Goal: Task Accomplishment & Management: Use online tool/utility

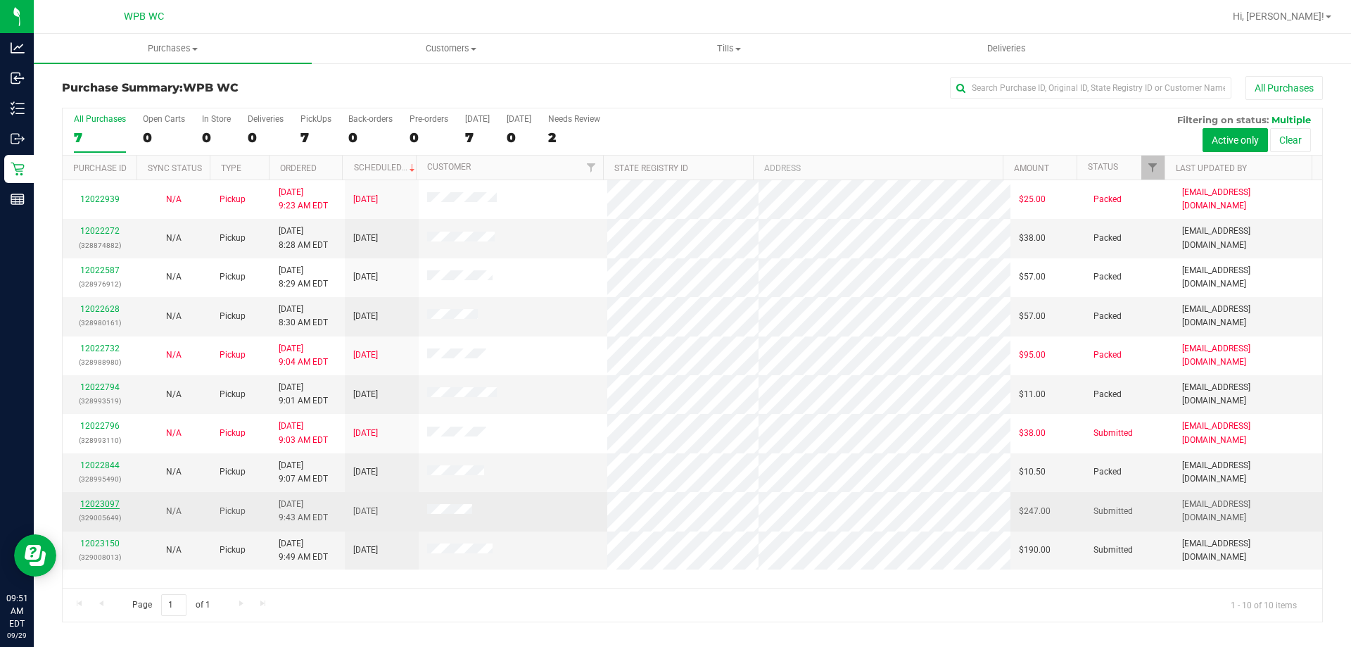
click at [95, 500] on link "12023097" at bounding box center [99, 504] width 39 height 10
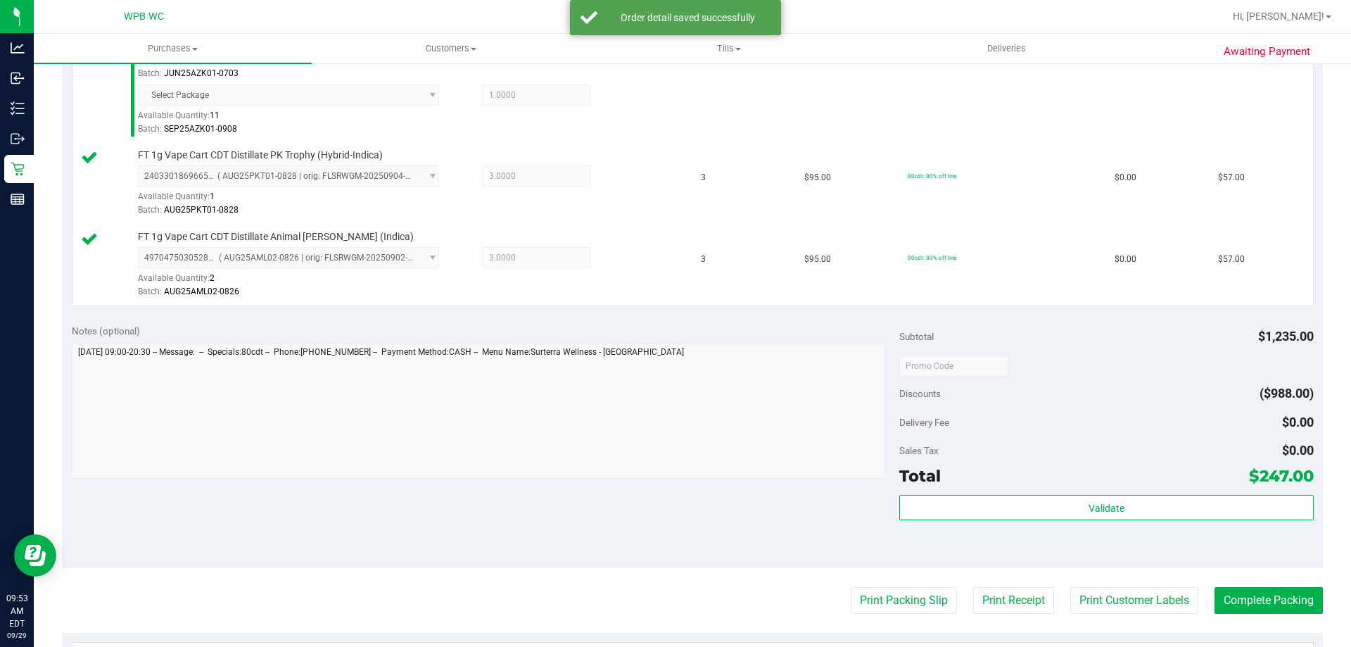
scroll to position [633, 0]
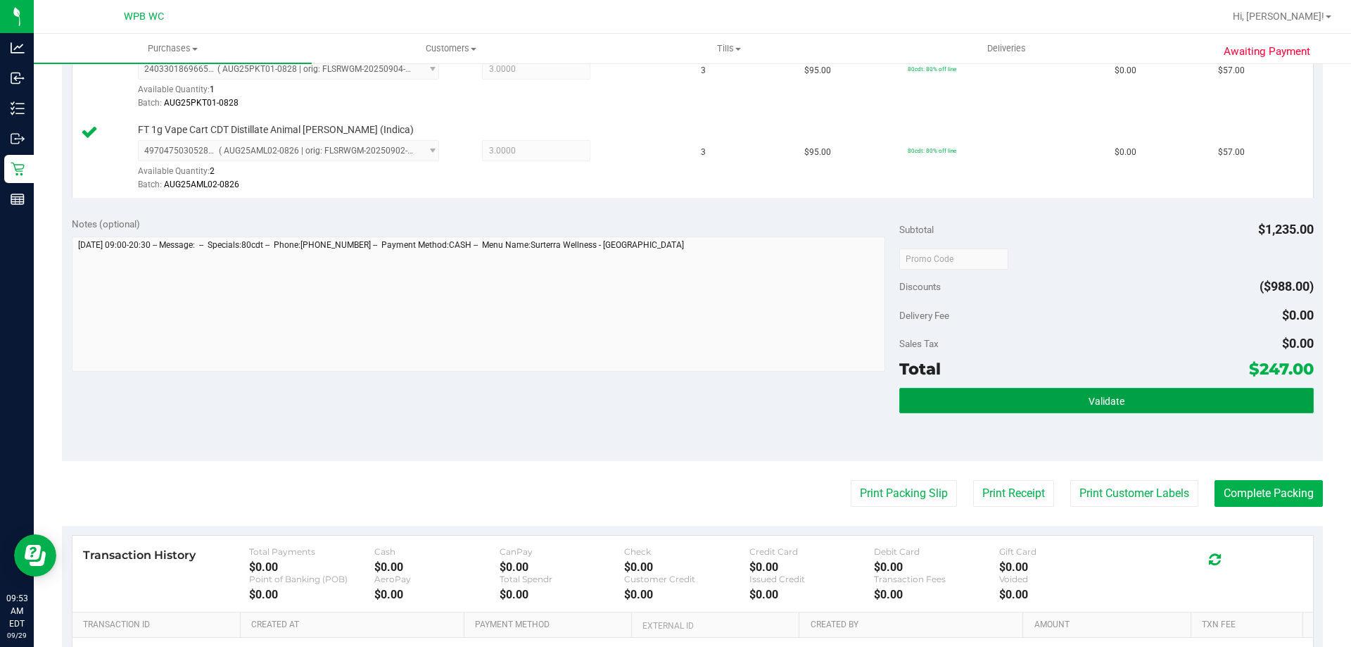
click at [1077, 400] on button "Validate" at bounding box center [1106, 400] width 414 height 25
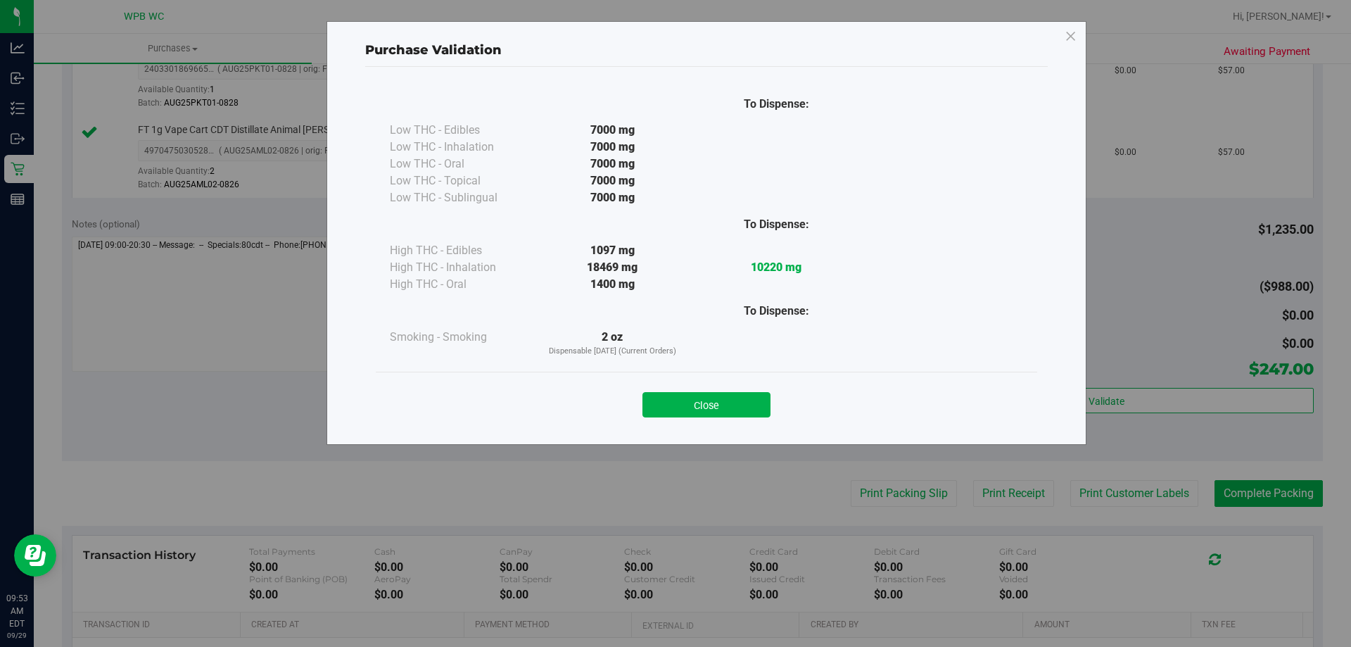
drag, startPoint x: 740, startPoint y: 405, endPoint x: 747, endPoint y: 403, distance: 7.6
click at [740, 405] on button "Close" at bounding box center [707, 404] width 128 height 25
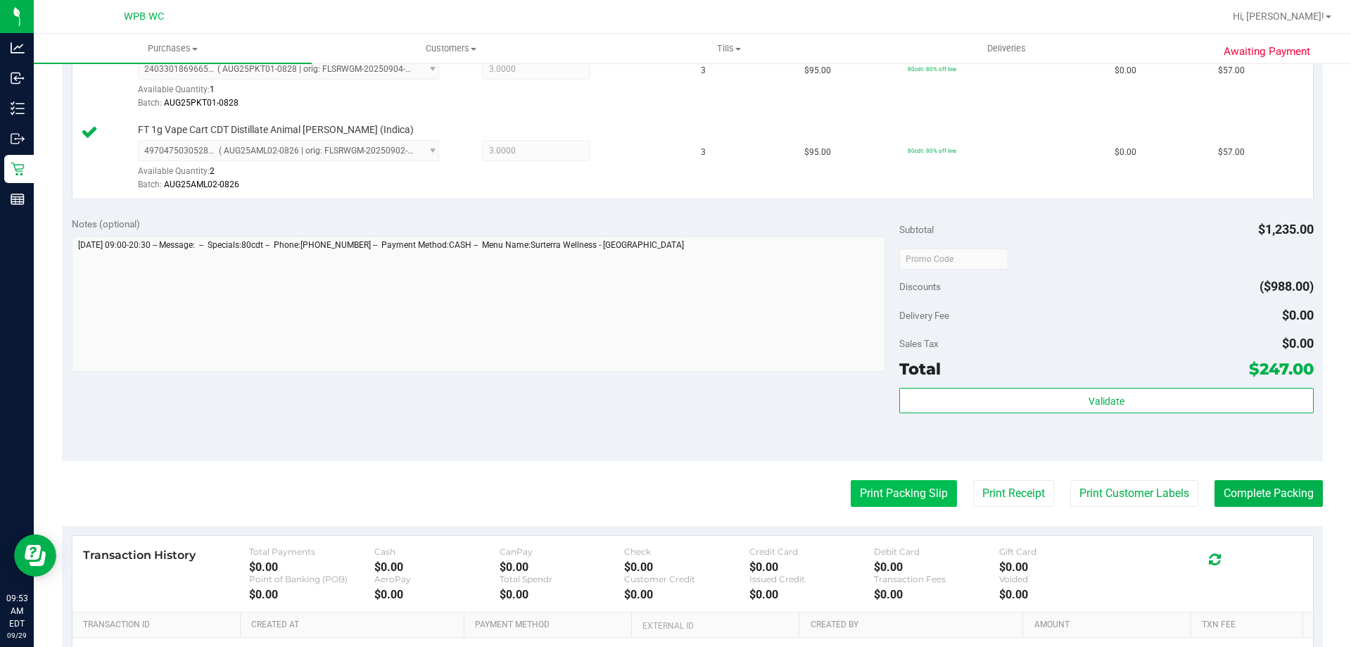
click at [913, 500] on button "Print Packing Slip" at bounding box center [904, 493] width 106 height 27
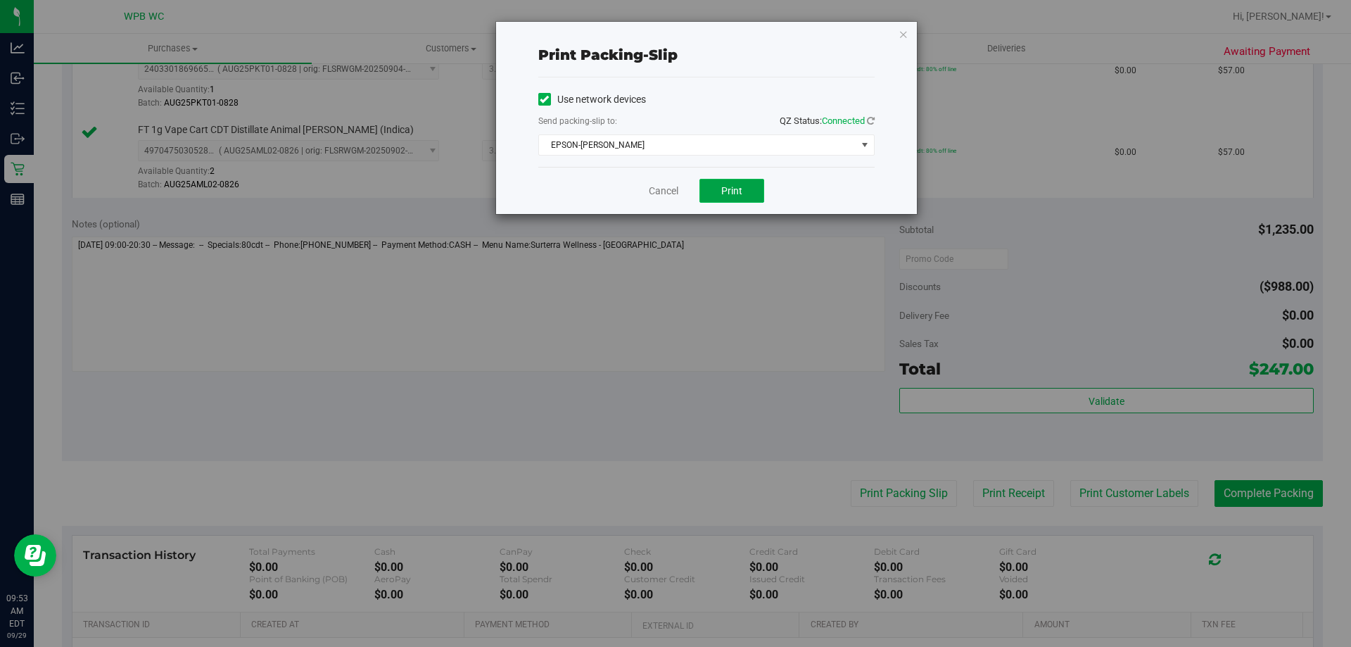
click at [718, 191] on button "Print" at bounding box center [732, 191] width 65 height 24
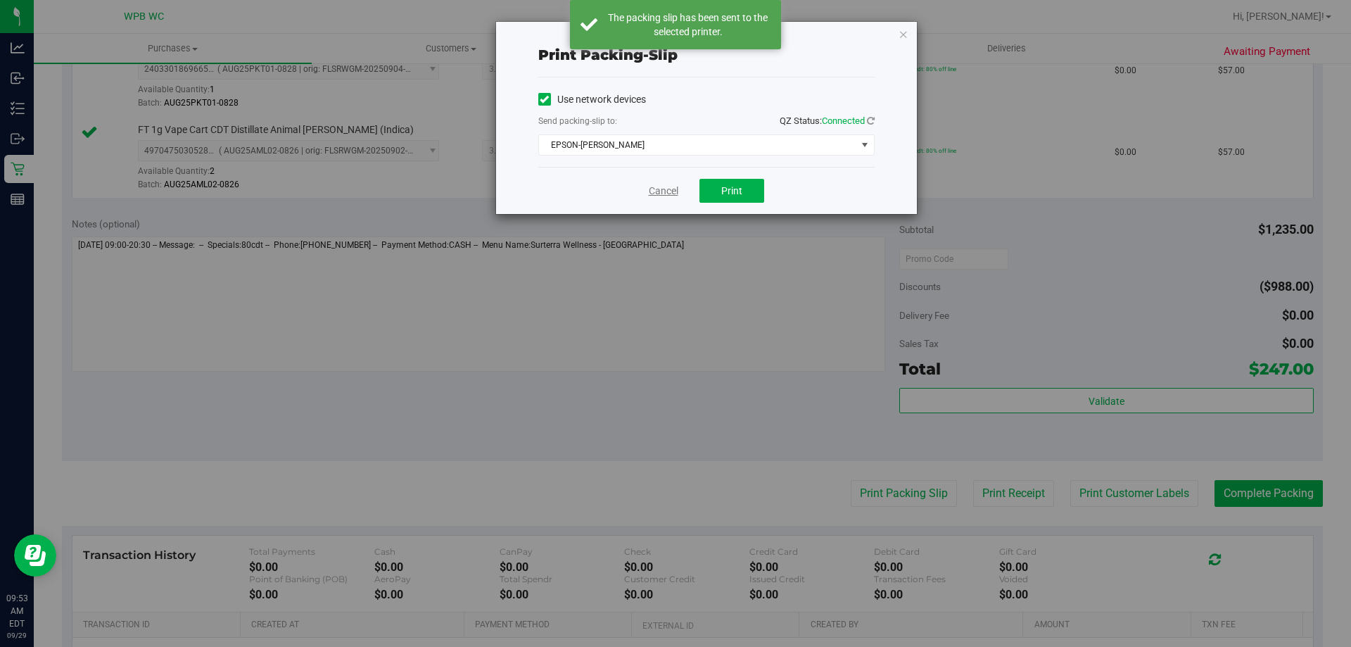
click at [669, 194] on link "Cancel" at bounding box center [664, 191] width 30 height 15
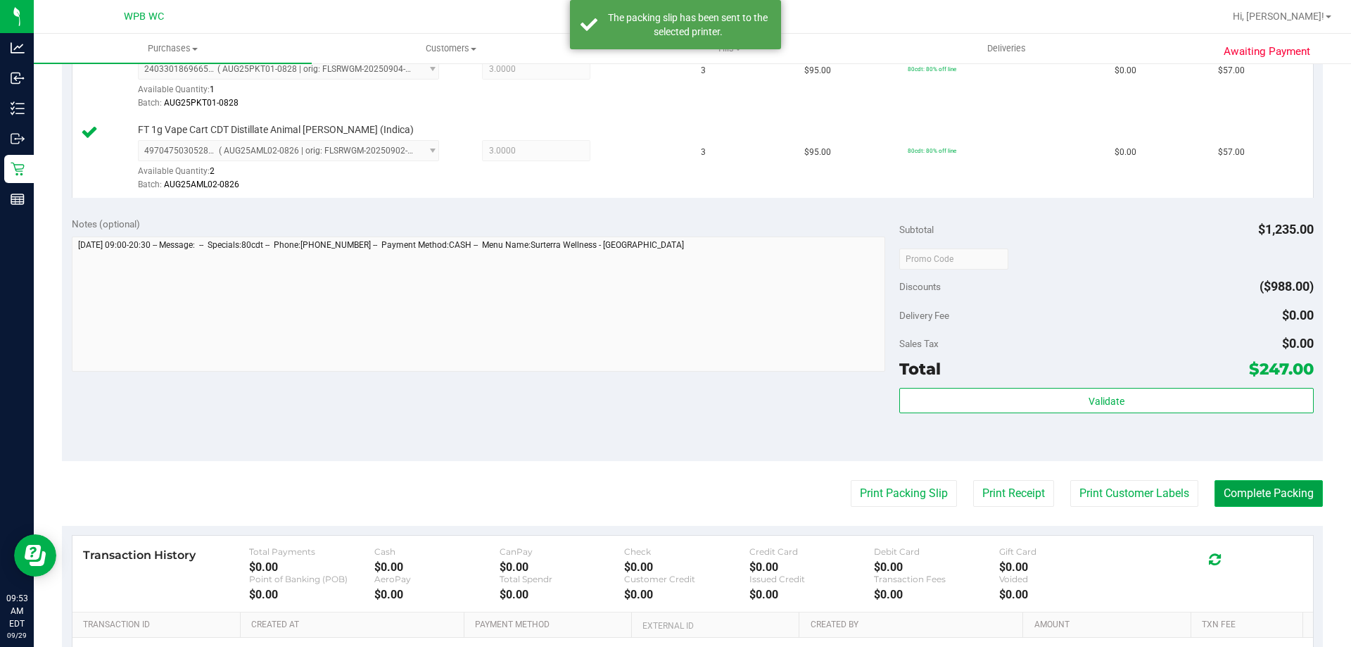
click at [1252, 501] on button "Complete Packing" at bounding box center [1269, 493] width 108 height 27
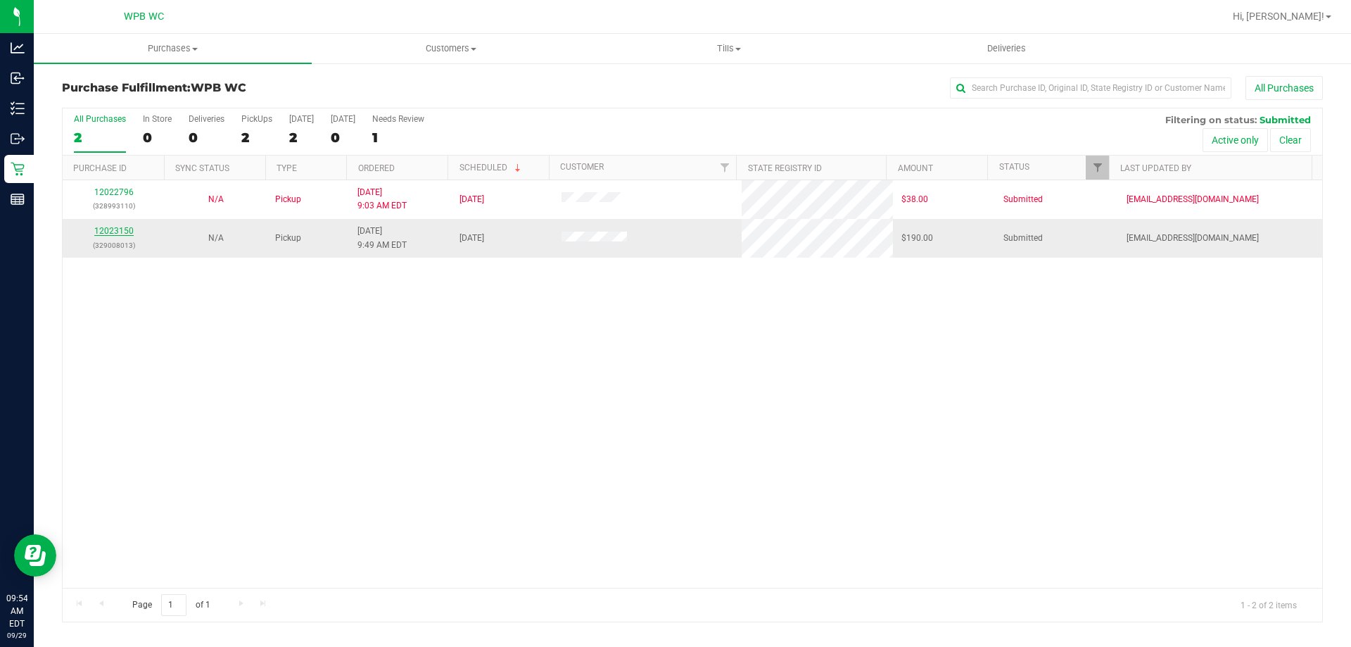
click at [115, 232] on link "12023150" at bounding box center [113, 231] width 39 height 10
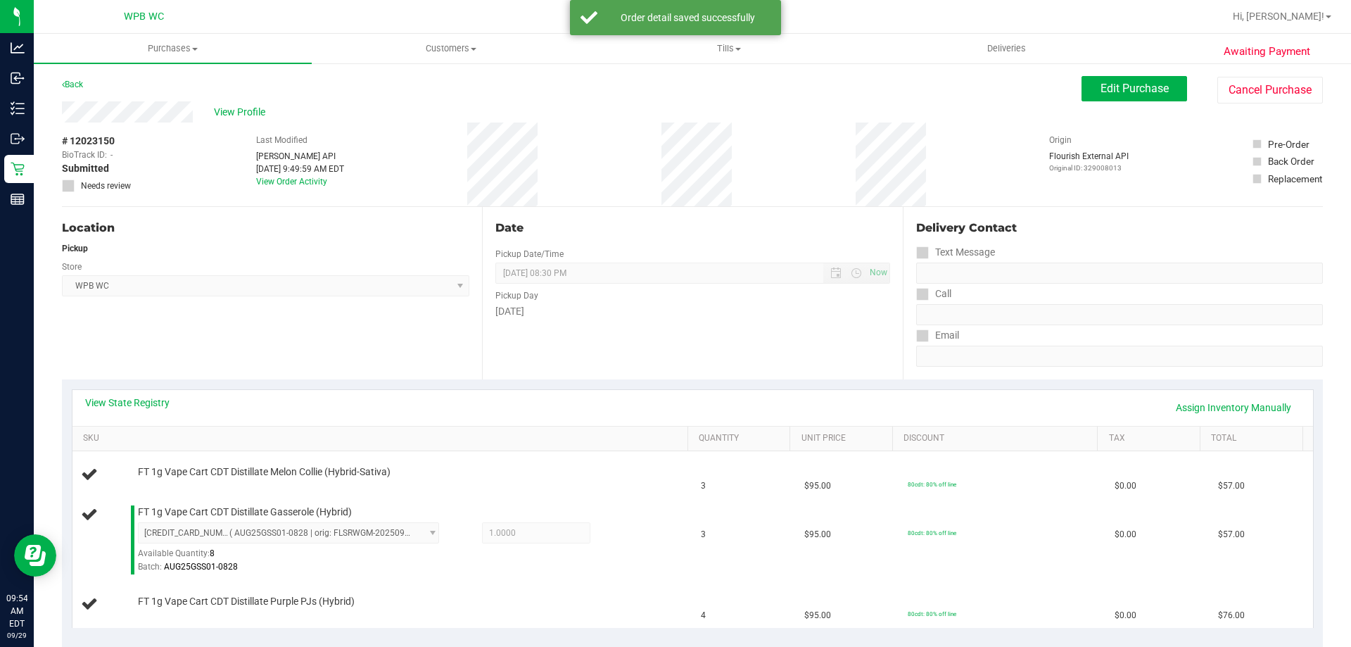
click at [140, 404] on link "View State Registry" at bounding box center [127, 402] width 84 height 14
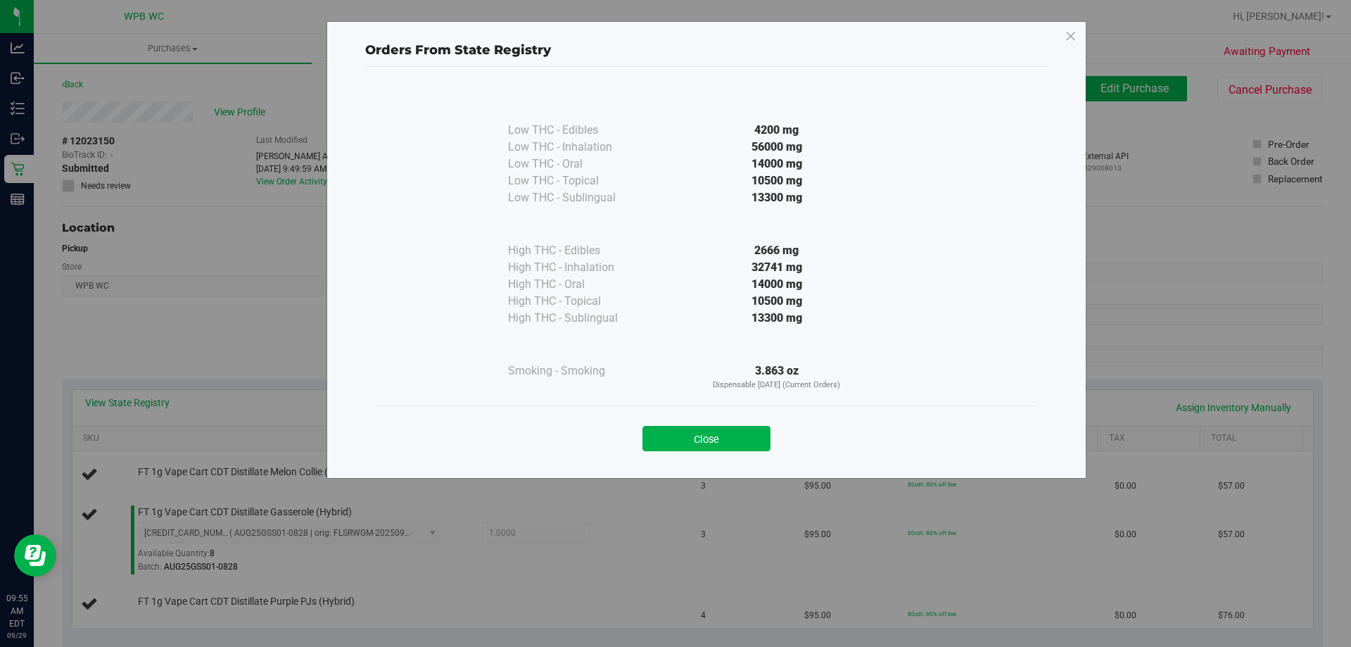
click at [929, 455] on div "Close" at bounding box center [707, 433] width 662 height 57
click at [721, 432] on button "Close" at bounding box center [707, 438] width 128 height 25
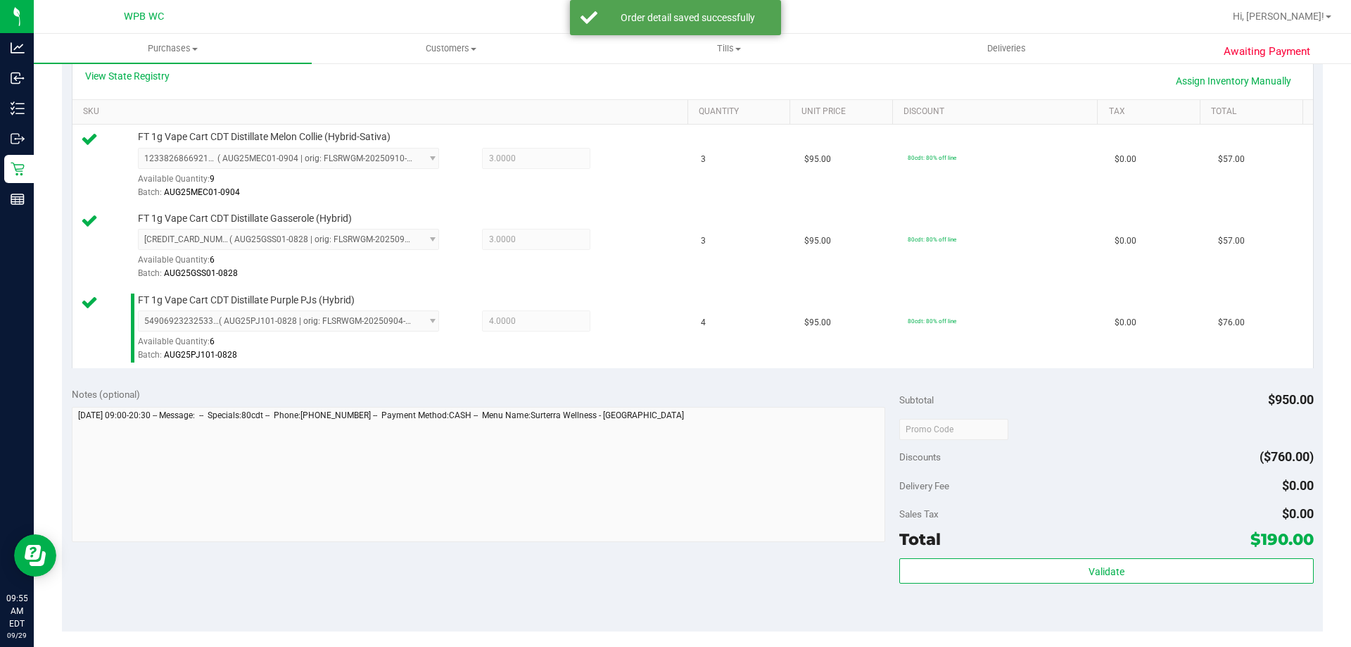
scroll to position [493, 0]
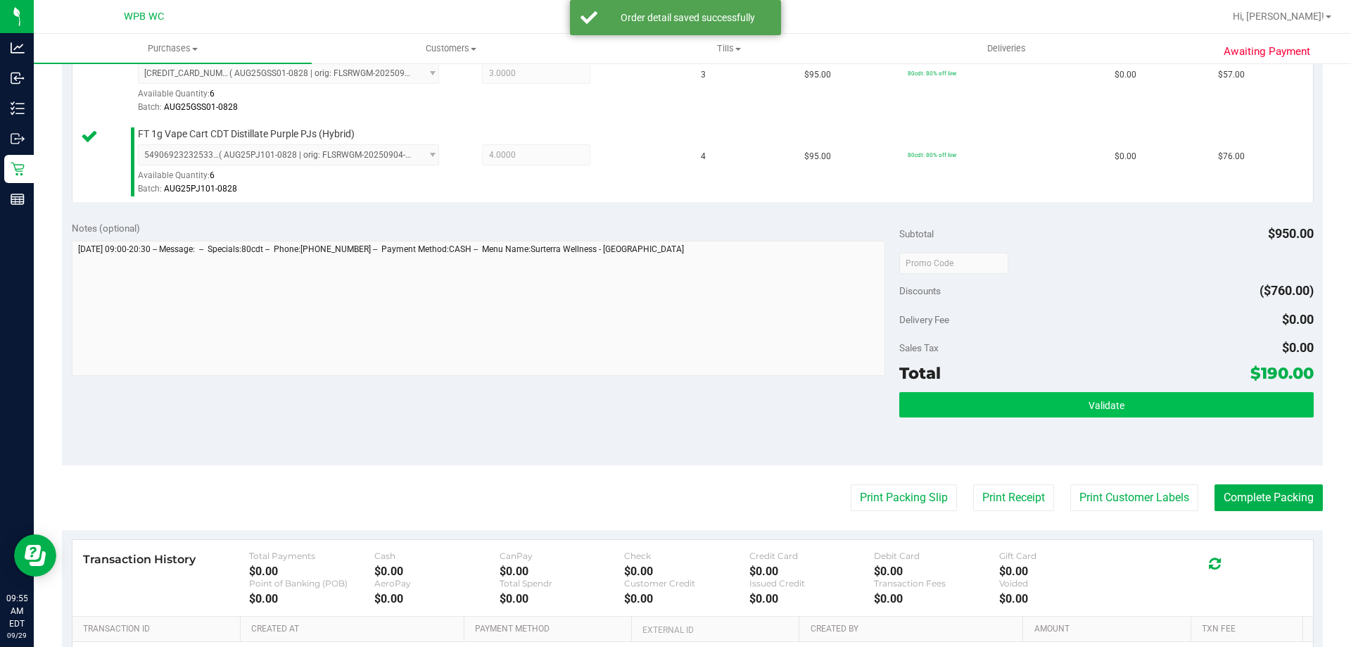
drag, startPoint x: 946, startPoint y: 388, endPoint x: 939, endPoint y: 417, distance: 30.4
click at [941, 412] on div "Subtotal $950.00 Discounts ($760.00) Delivery Fee $0.00 Sales Tax $0.00 Total $…" at bounding box center [1106, 338] width 414 height 234
click at [938, 417] on button "Validate" at bounding box center [1106, 404] width 414 height 25
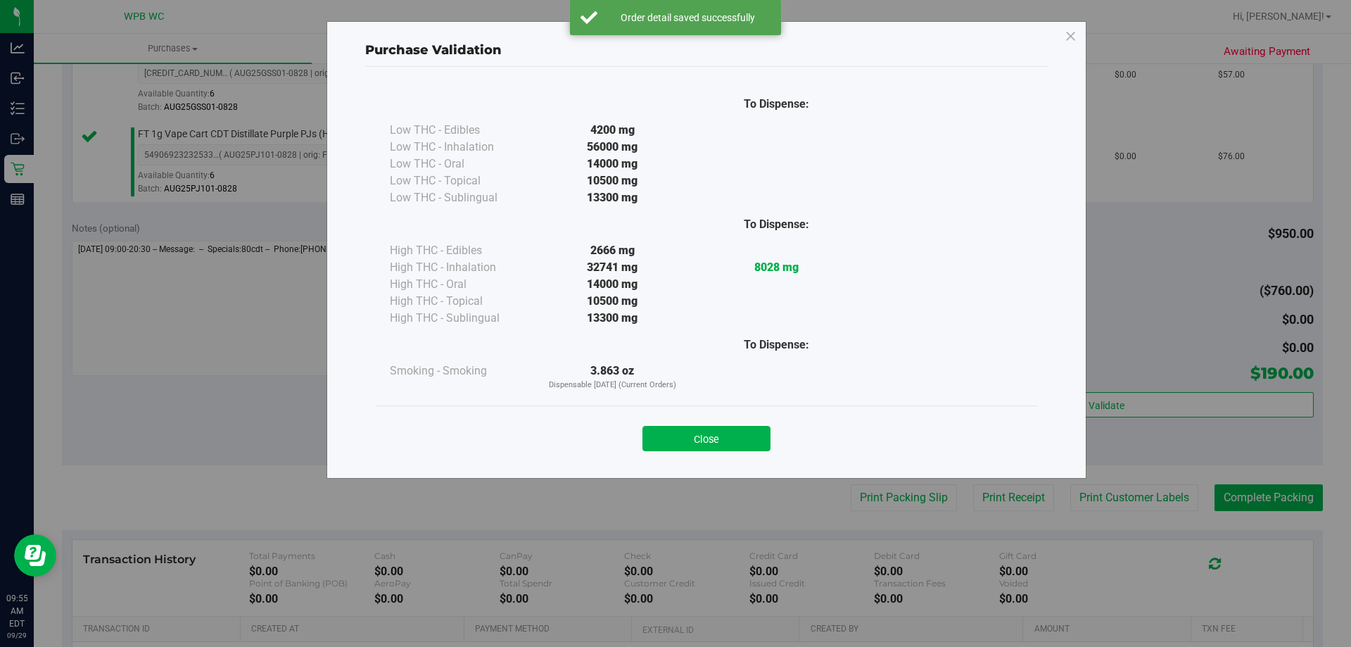
click at [706, 455] on div "Close" at bounding box center [707, 433] width 662 height 57
click at [716, 438] on button "Close" at bounding box center [707, 438] width 128 height 25
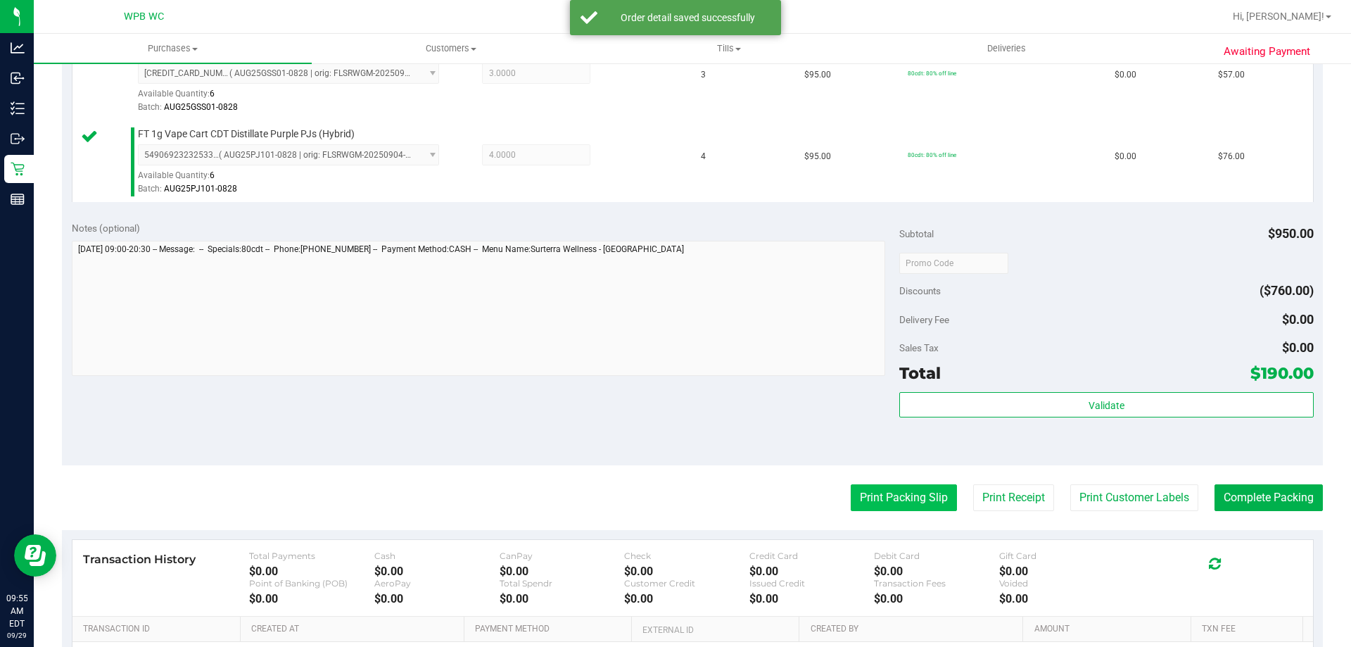
drag, startPoint x: 906, startPoint y: 516, endPoint x: 906, endPoint y: 509, distance: 7.1
click at [907, 512] on purchase-details "Back Edit Purchase Cancel Purchase View Profile # 12023150 BioTrack ID: - Submi…" at bounding box center [692, 188] width 1261 height 1210
click at [905, 507] on button "Print Packing Slip" at bounding box center [904, 497] width 106 height 27
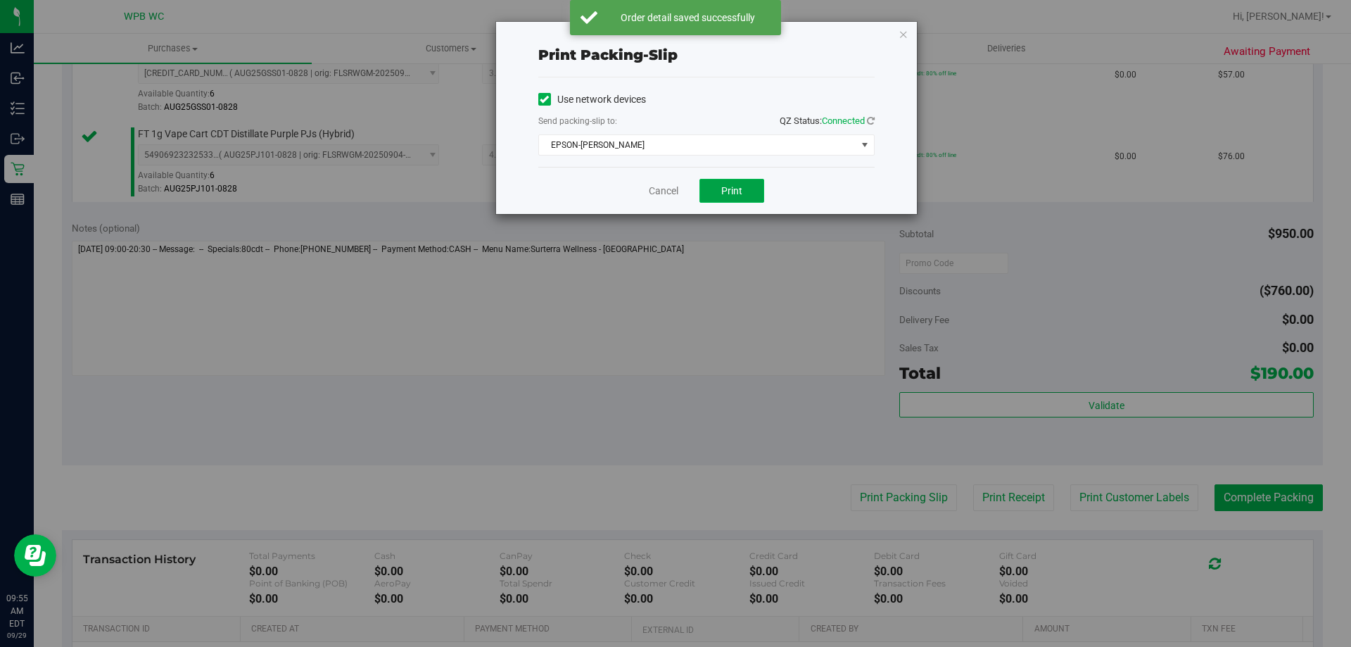
click at [746, 197] on button "Print" at bounding box center [732, 191] width 65 height 24
click at [663, 192] on link "Cancel" at bounding box center [664, 191] width 30 height 15
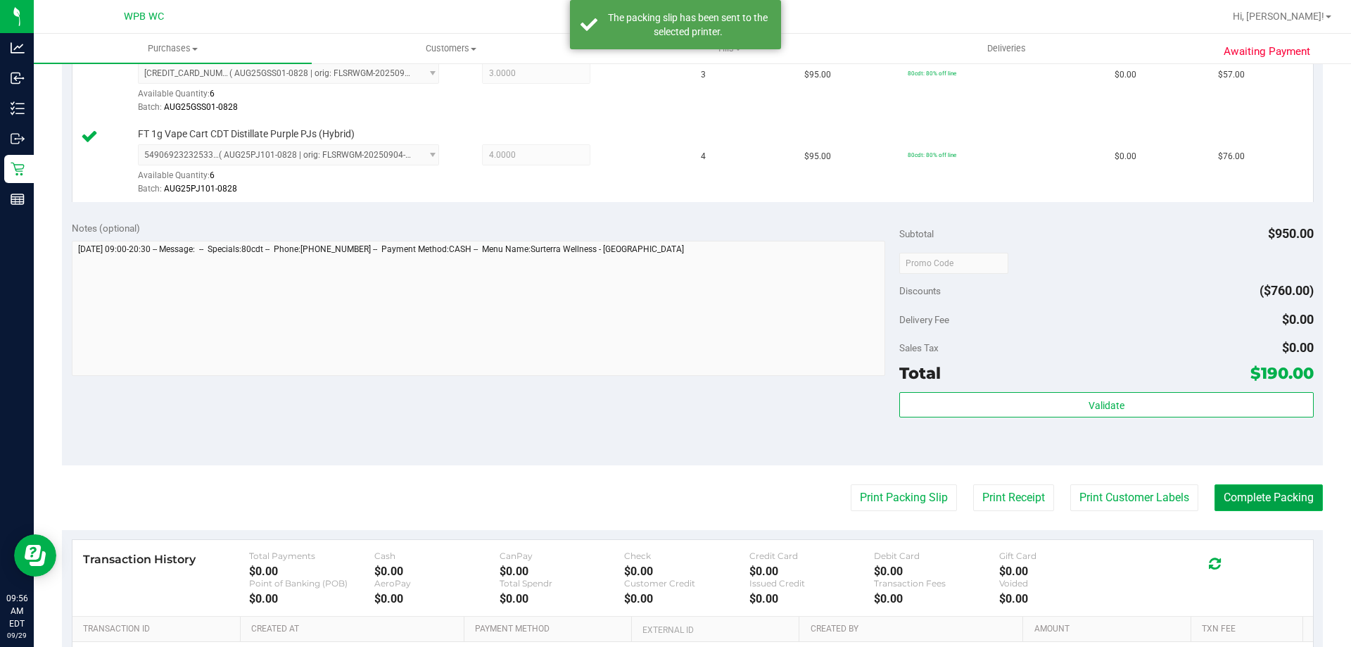
click at [1281, 499] on button "Complete Packing" at bounding box center [1269, 497] width 108 height 27
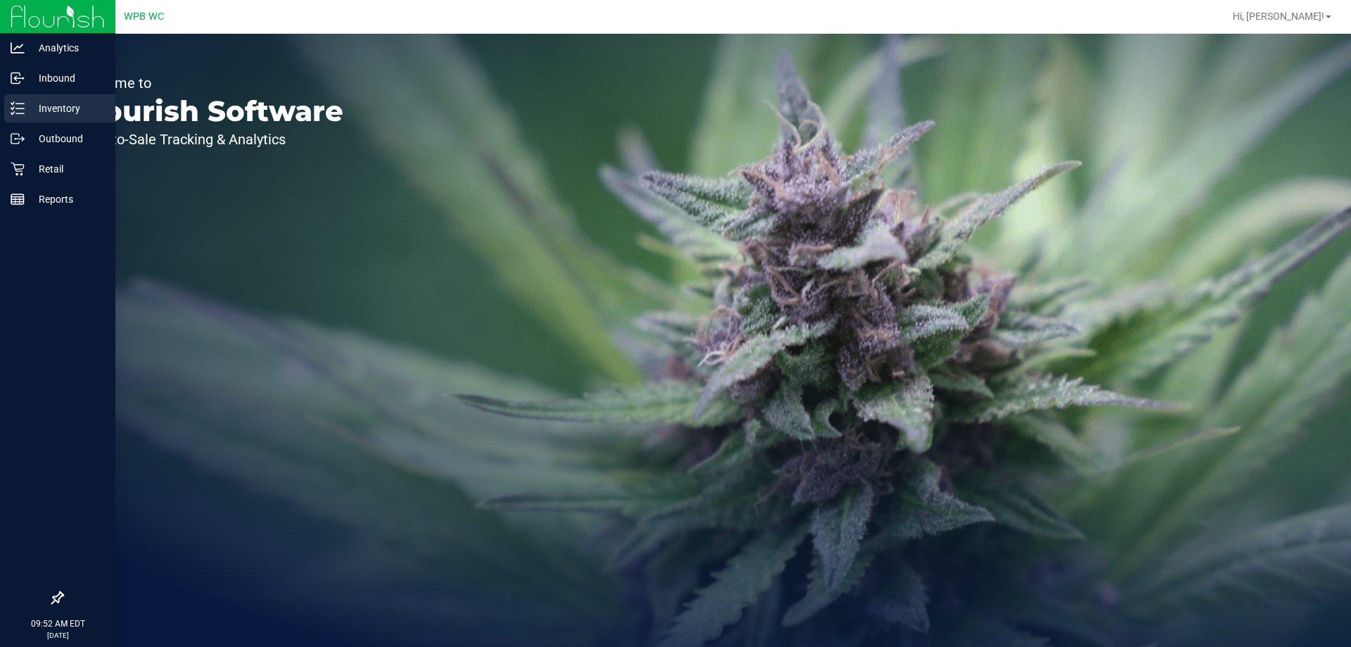
click at [43, 97] on div "Inventory" at bounding box center [59, 108] width 111 height 28
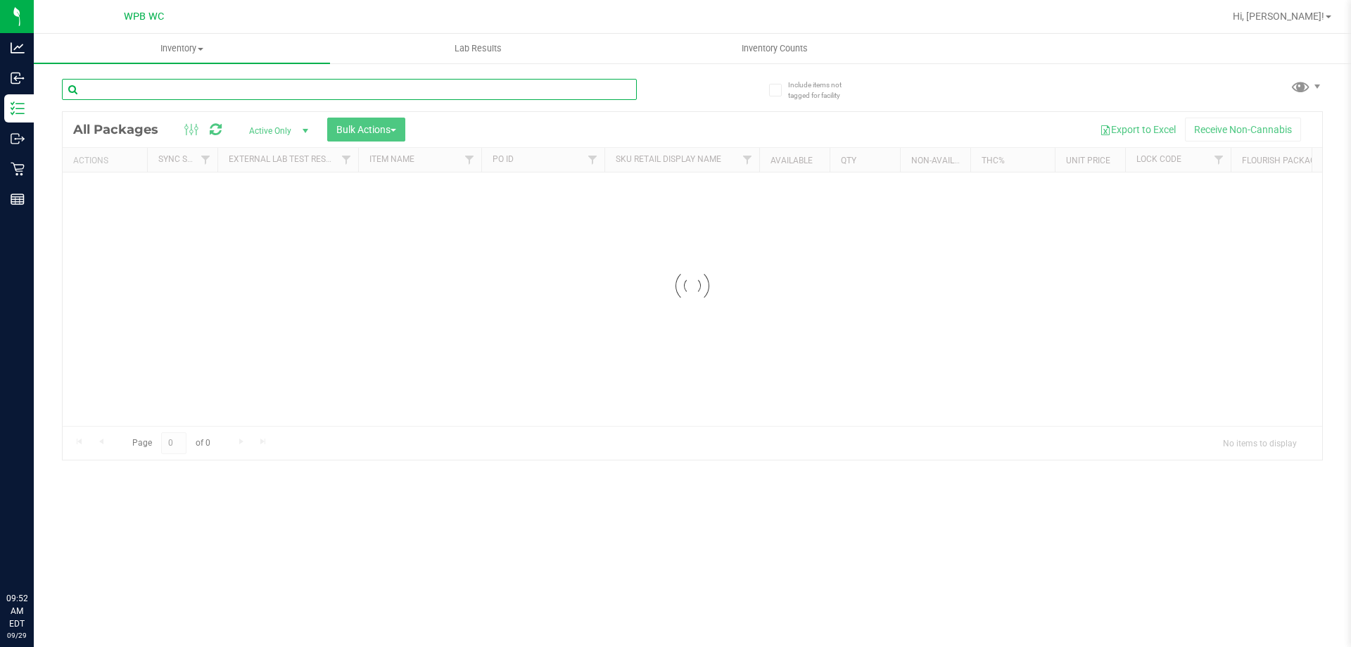
click at [213, 88] on input "text" at bounding box center [349, 89] width 575 height 21
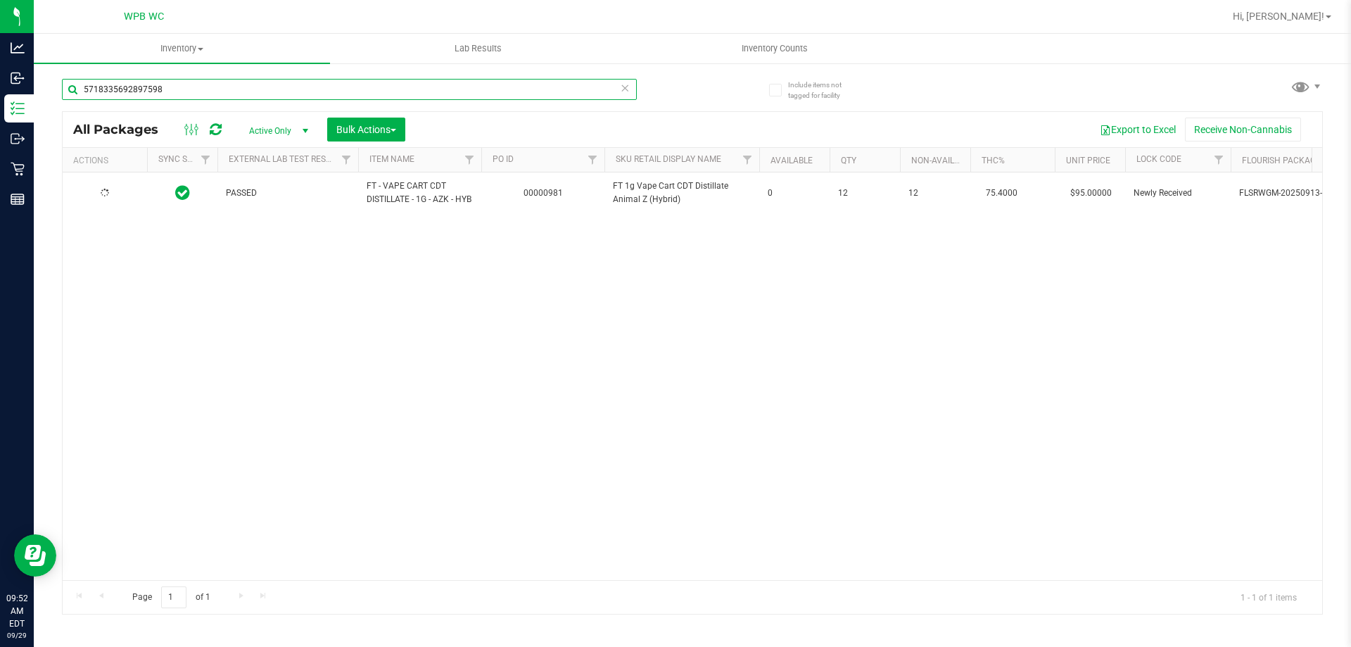
type input "5718335692897598"
click at [106, 196] on span "Action" at bounding box center [96, 193] width 38 height 20
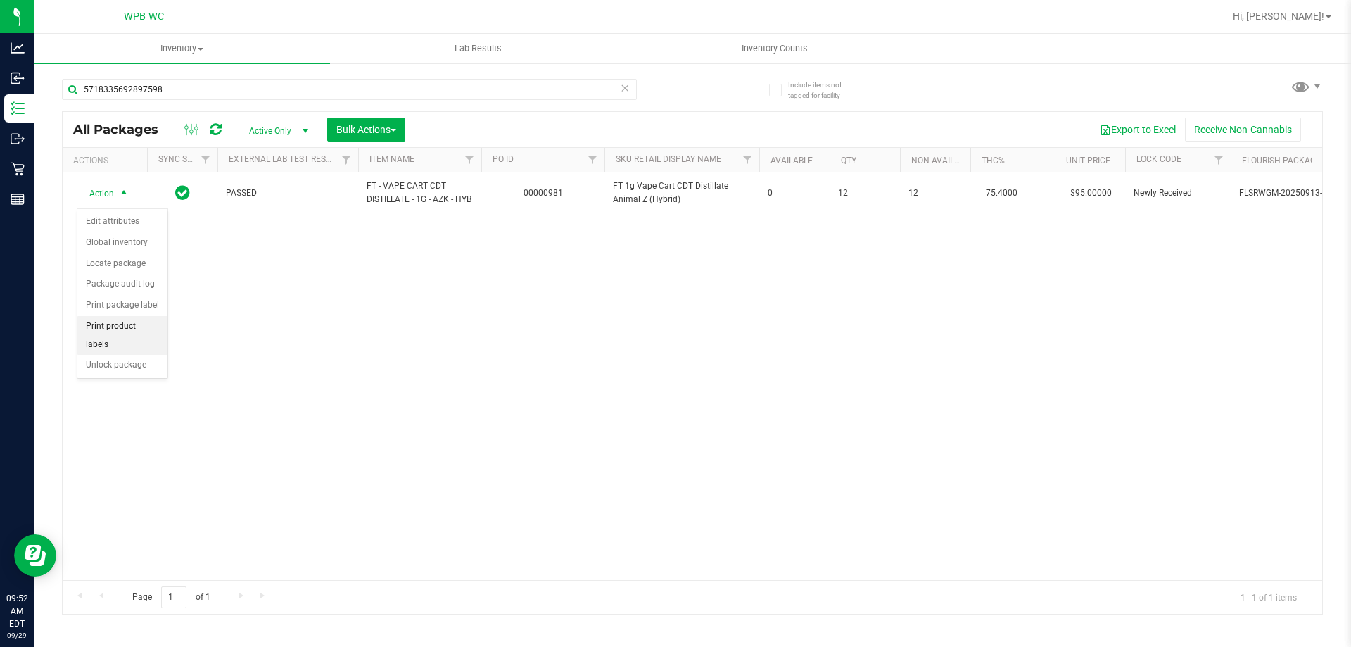
click at [128, 336] on li "Print product labels" at bounding box center [122, 335] width 90 height 39
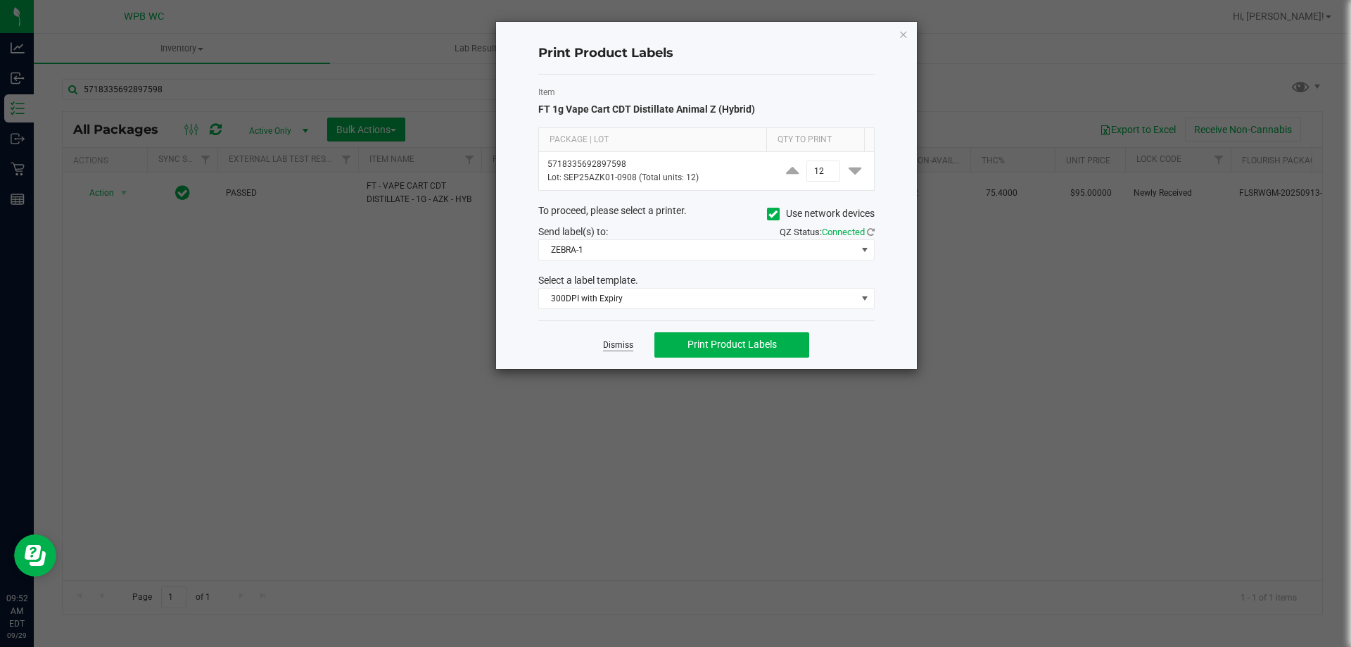
click at [615, 345] on link "Dismiss" at bounding box center [618, 345] width 30 height 12
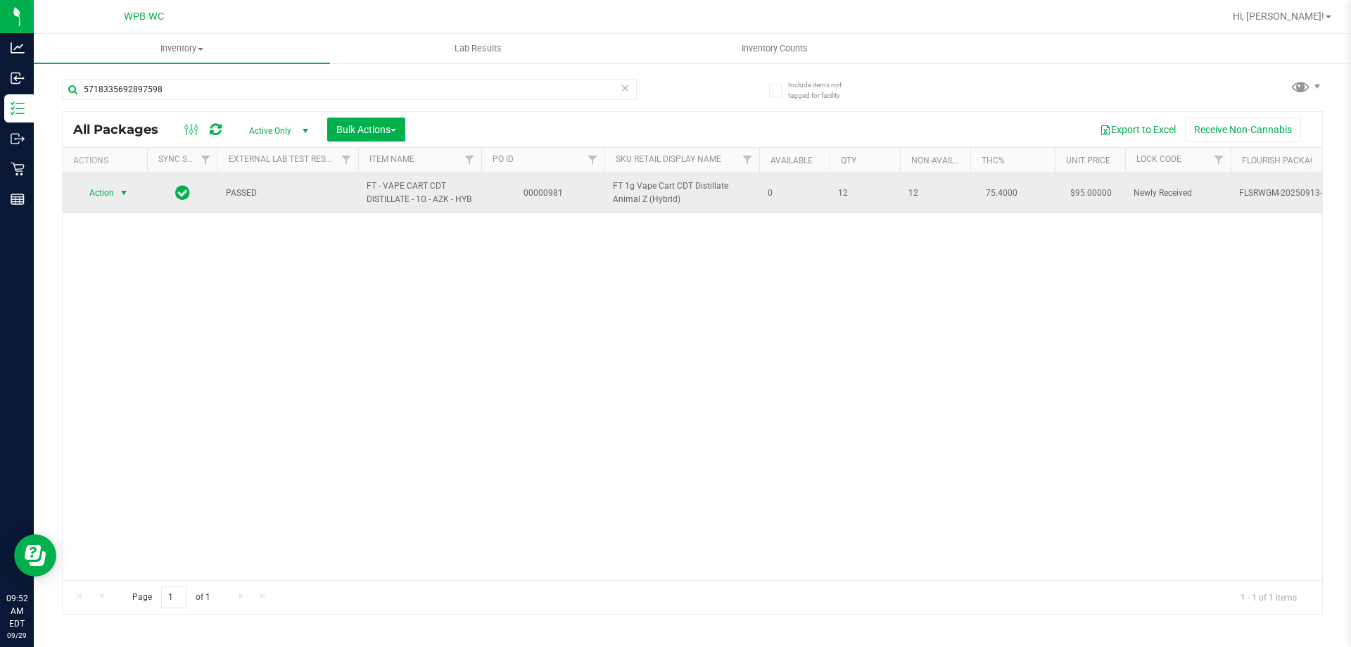
click at [96, 186] on td "Action Action Edit attributes Global inventory Locate package Package audit log…" at bounding box center [105, 192] width 84 height 41
click at [96, 189] on span "Action" at bounding box center [96, 193] width 38 height 20
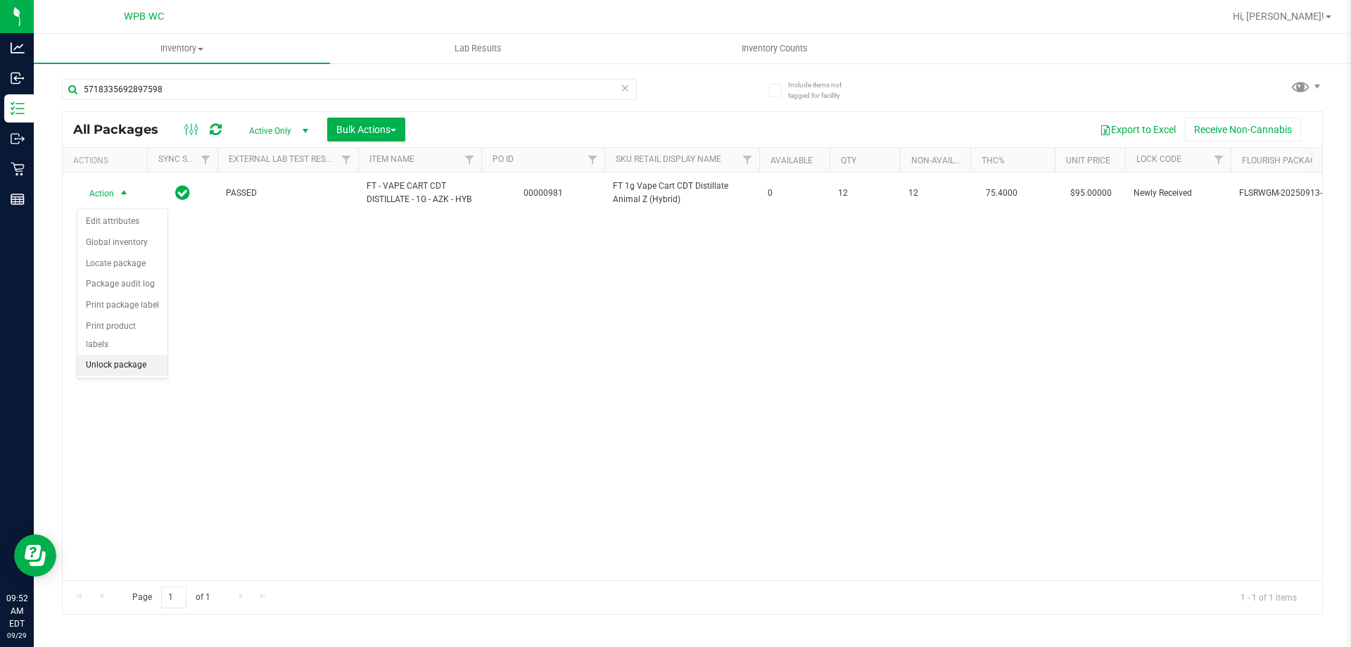
drag, startPoint x: 112, startPoint y: 346, endPoint x: 327, endPoint y: 348, distance: 215.4
click at [114, 355] on li "Unlock package" at bounding box center [122, 365] width 90 height 21
